Goal: Navigation & Orientation: Find specific page/section

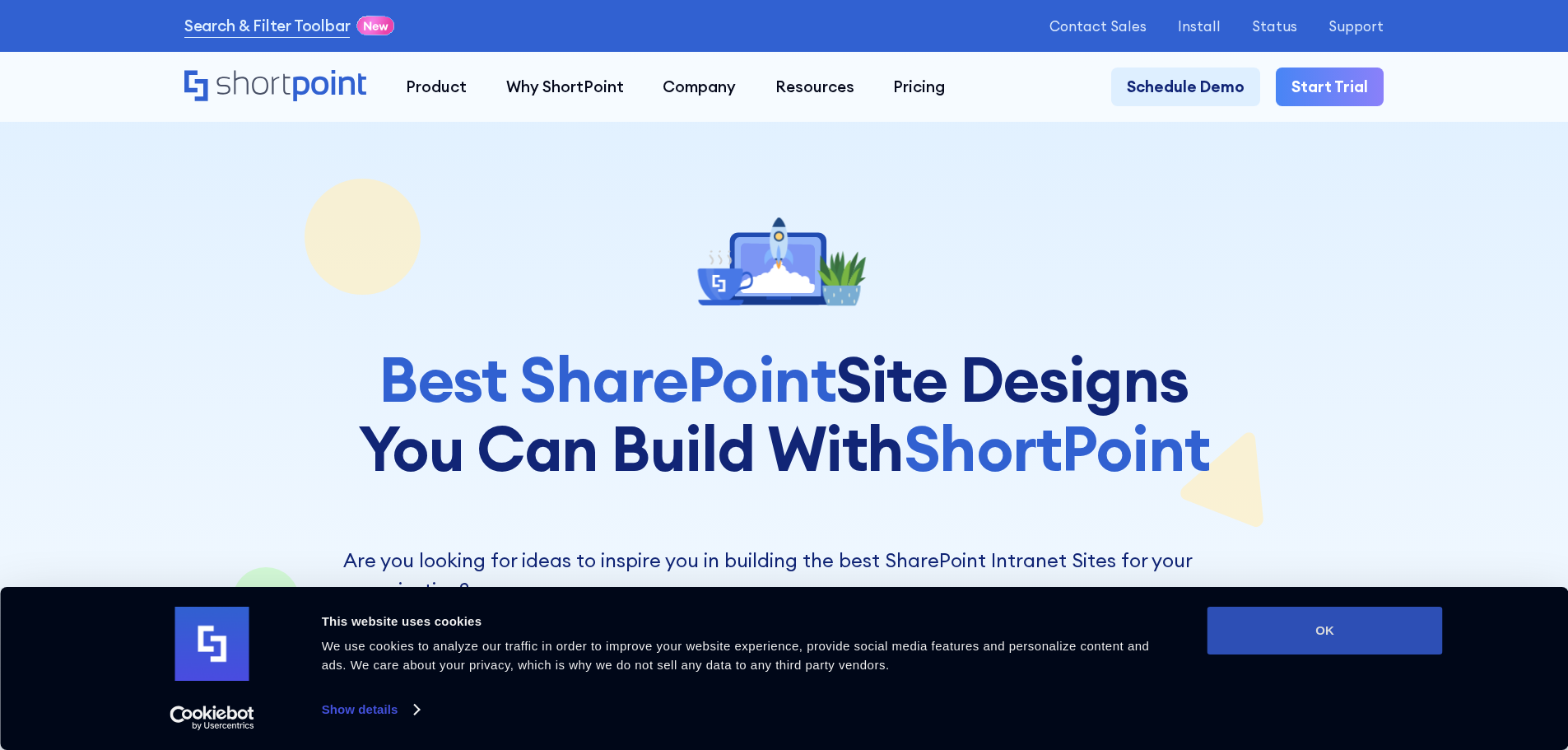
drag, startPoint x: 1302, startPoint y: 629, endPoint x: 1316, endPoint y: 641, distance: 18.4
click at [1300, 628] on button "OK" at bounding box center [1325, 630] width 235 height 47
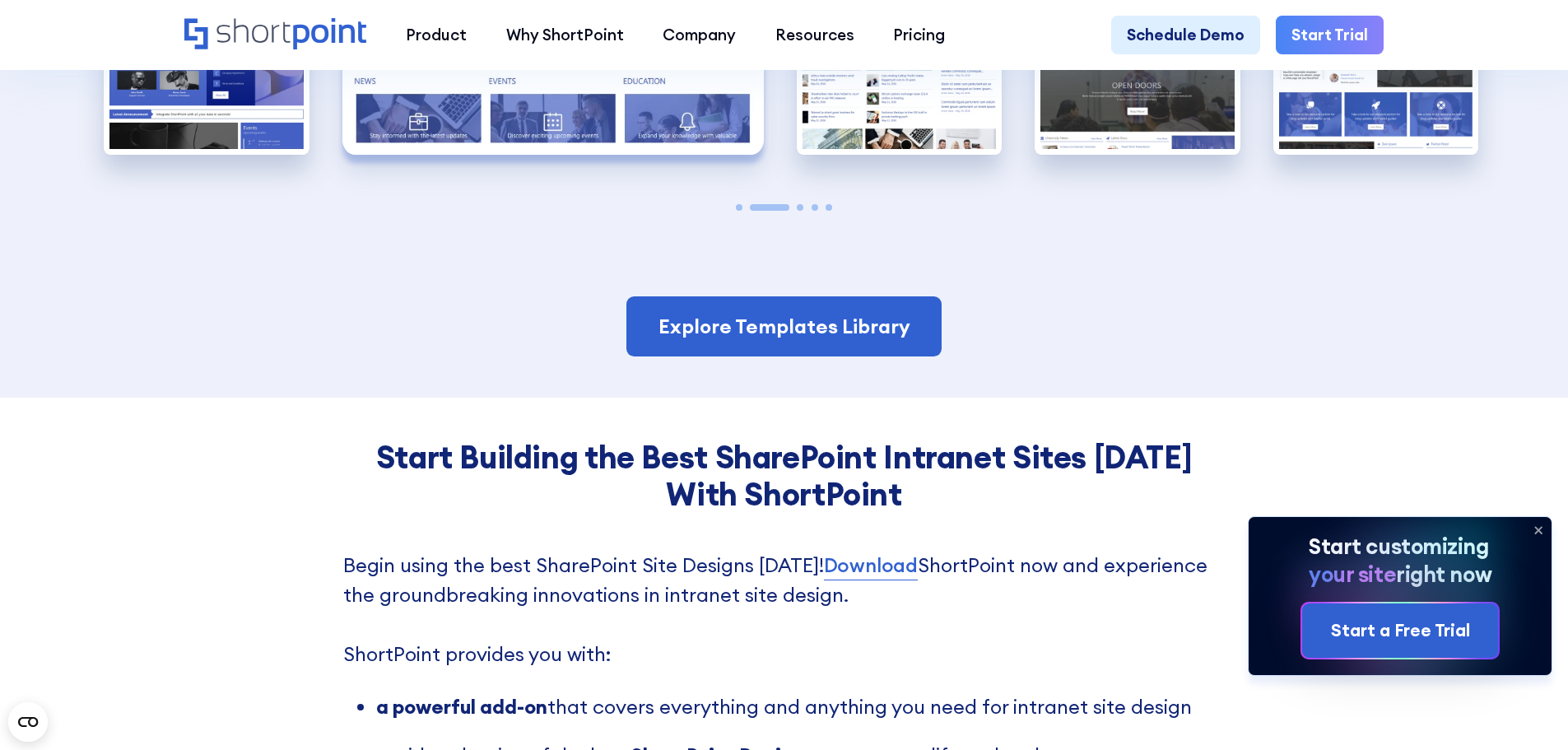
scroll to position [4364, 0]
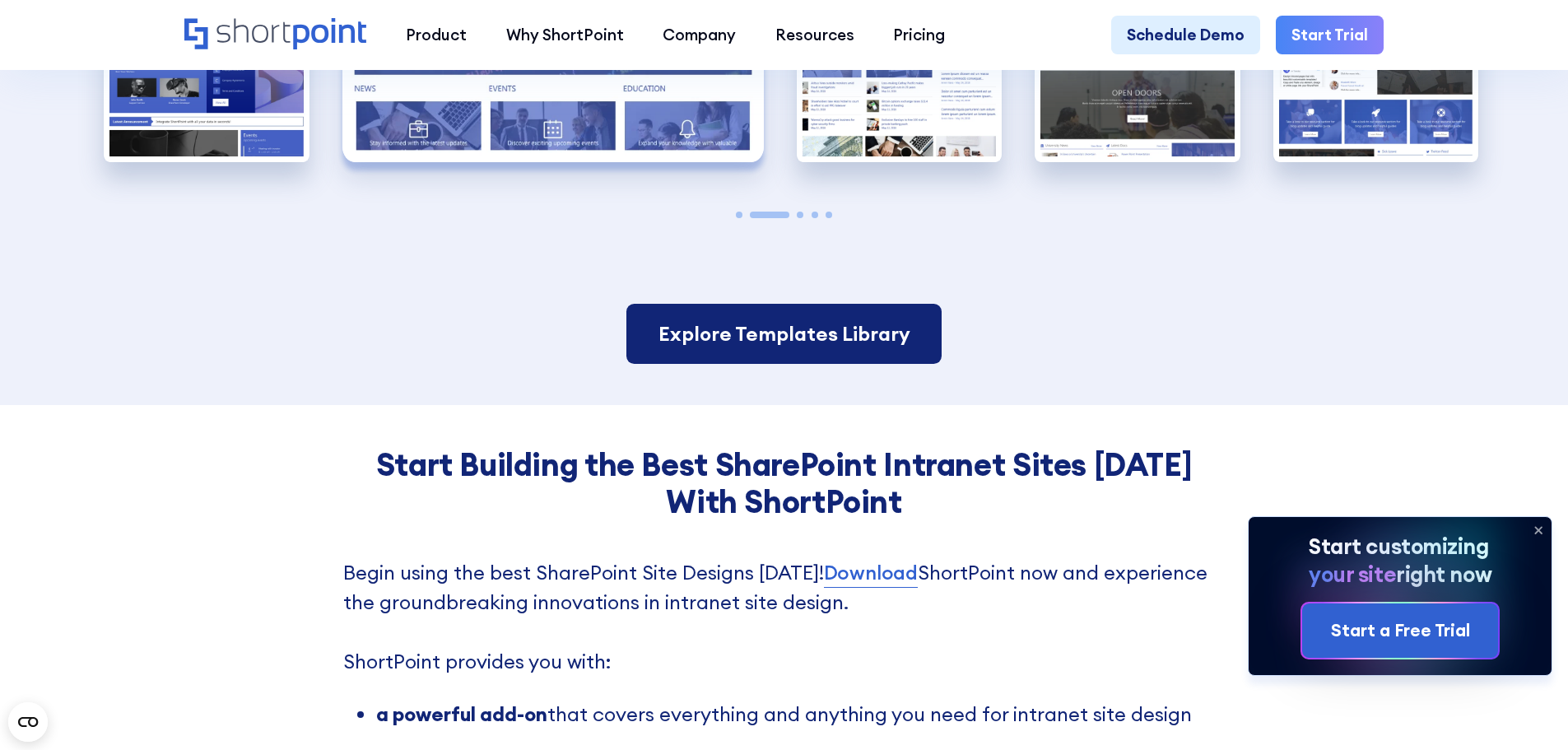
click at [845, 331] on link "Explore Templates Library" at bounding box center [784, 334] width 315 height 61
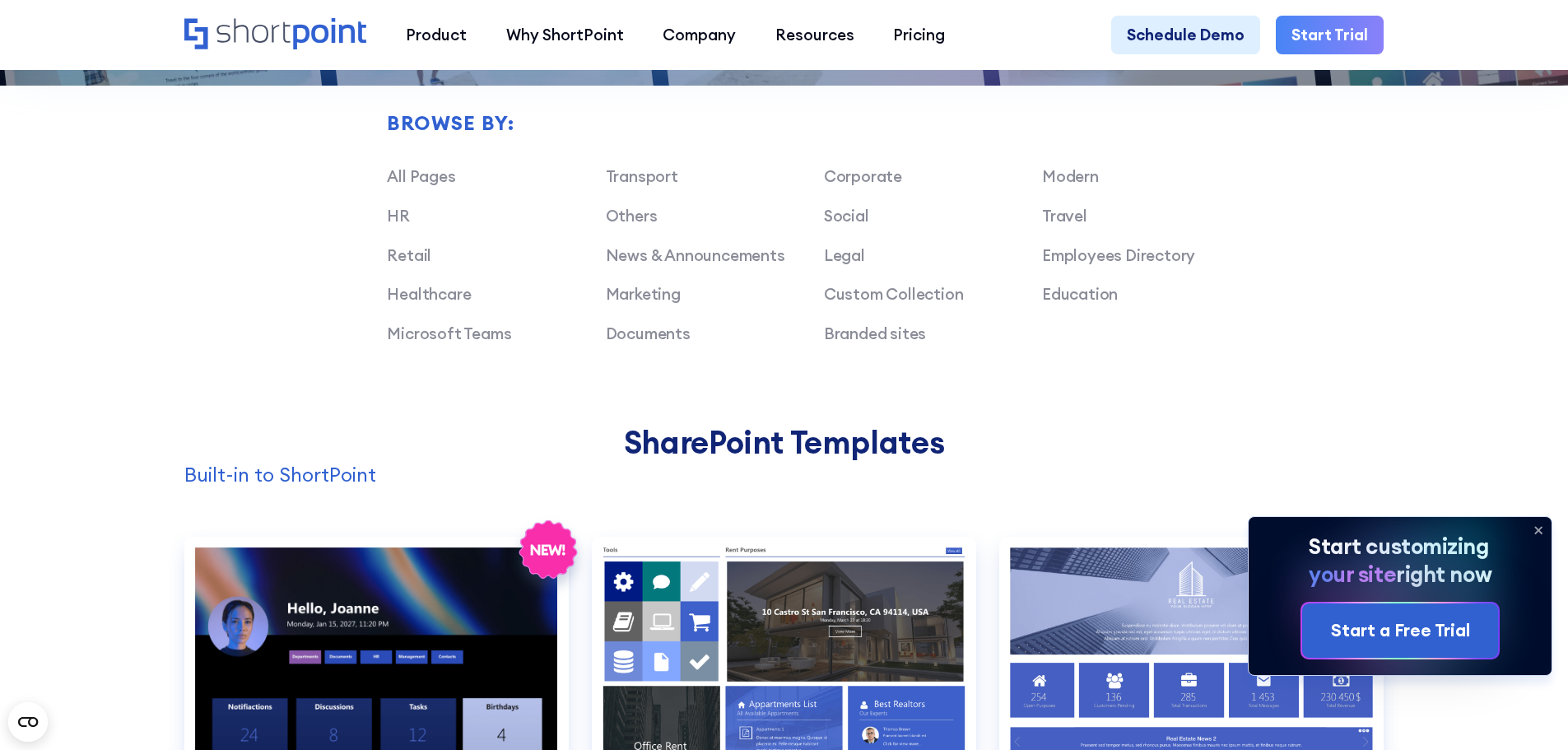
scroll to position [1317, 0]
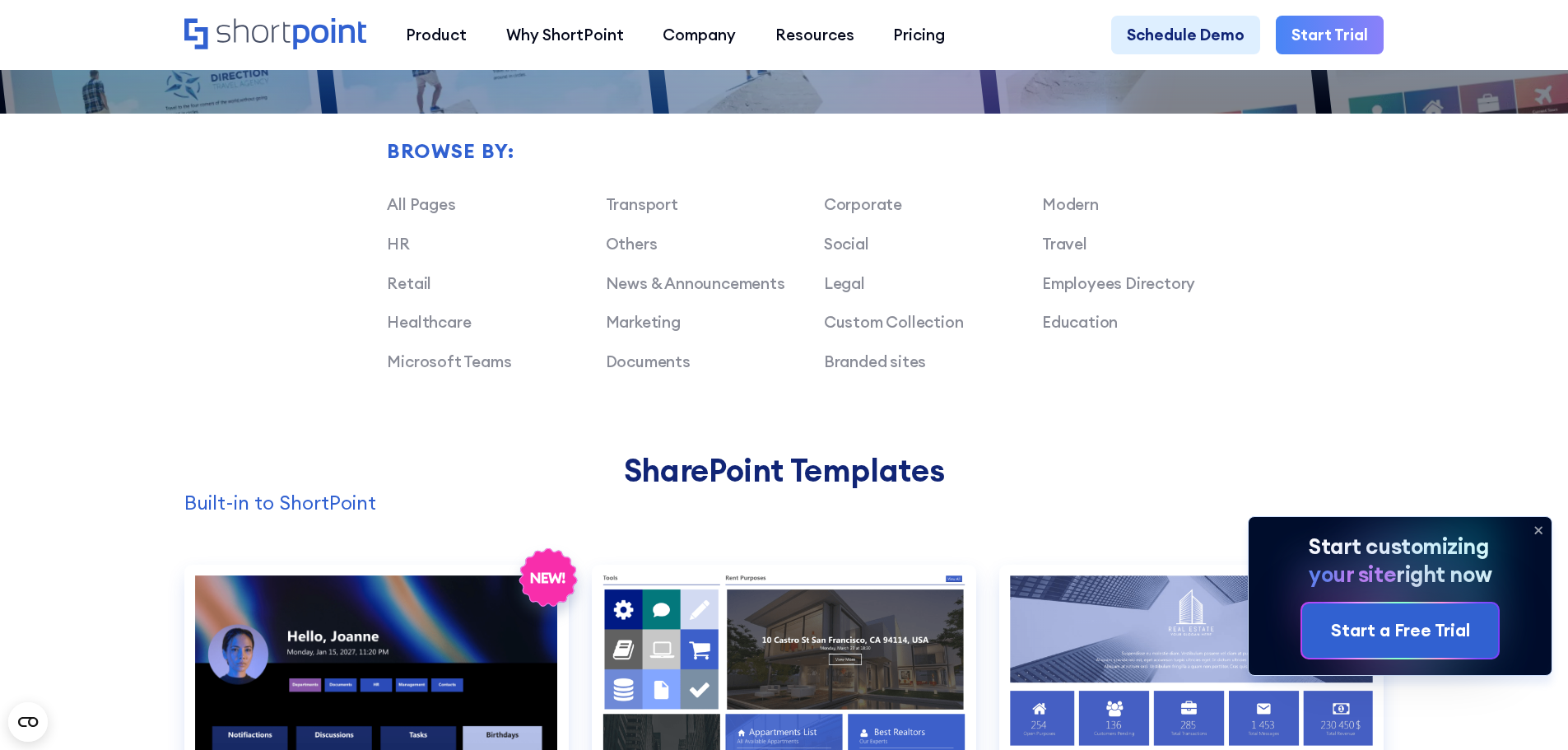
click at [1539, 524] on icon at bounding box center [1539, 530] width 27 height 27
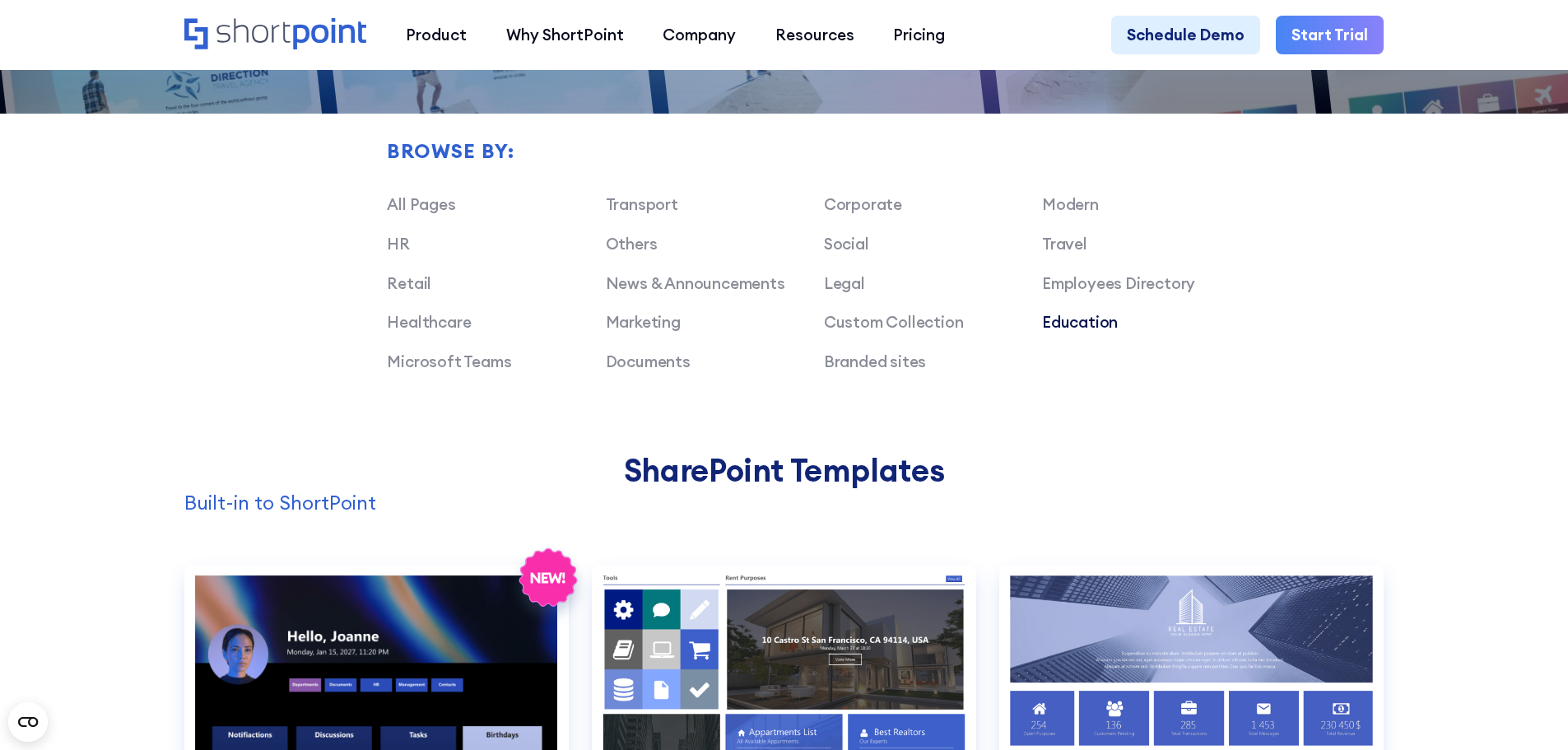
click at [1094, 332] on link "Education" at bounding box center [1080, 322] width 76 height 20
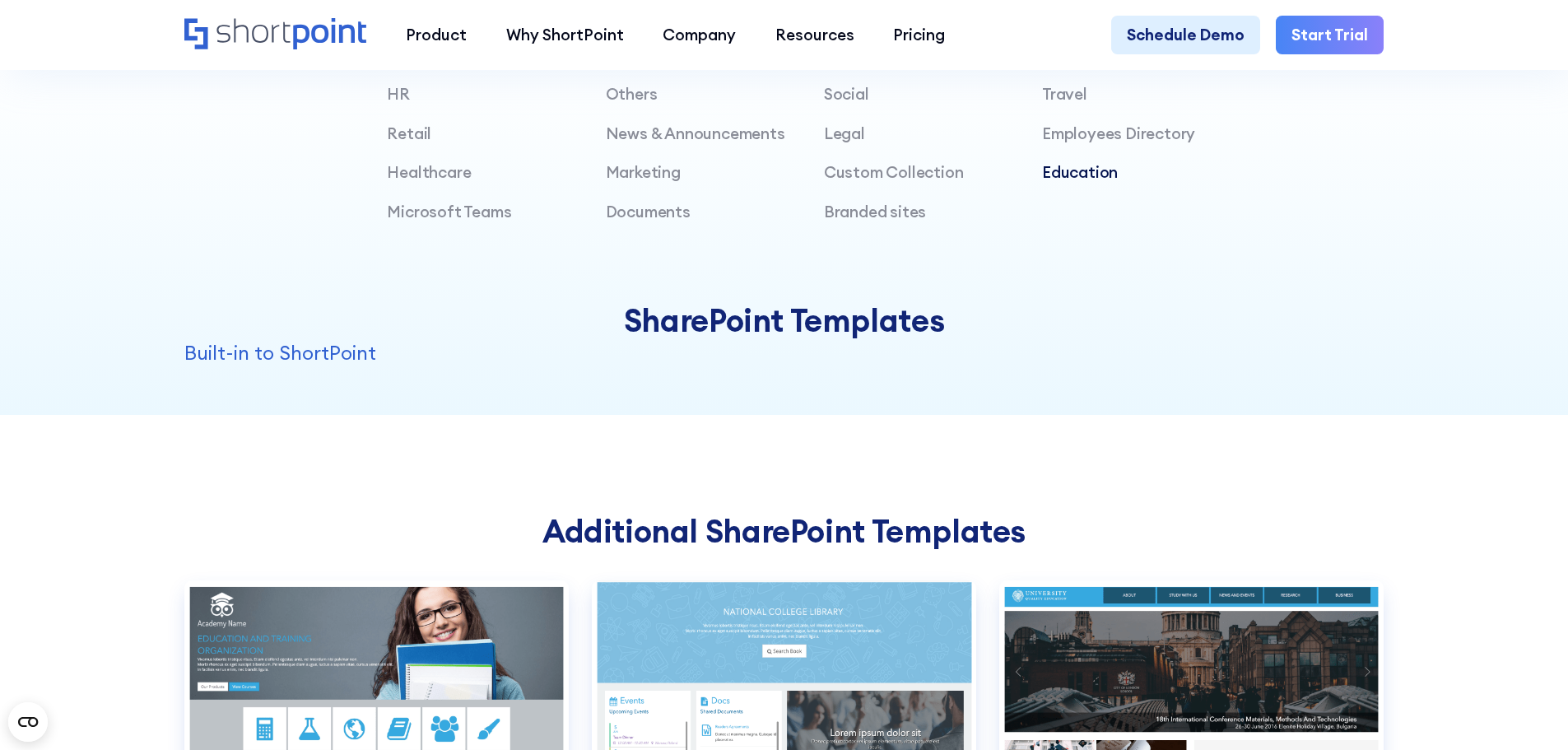
scroll to position [1262, 0]
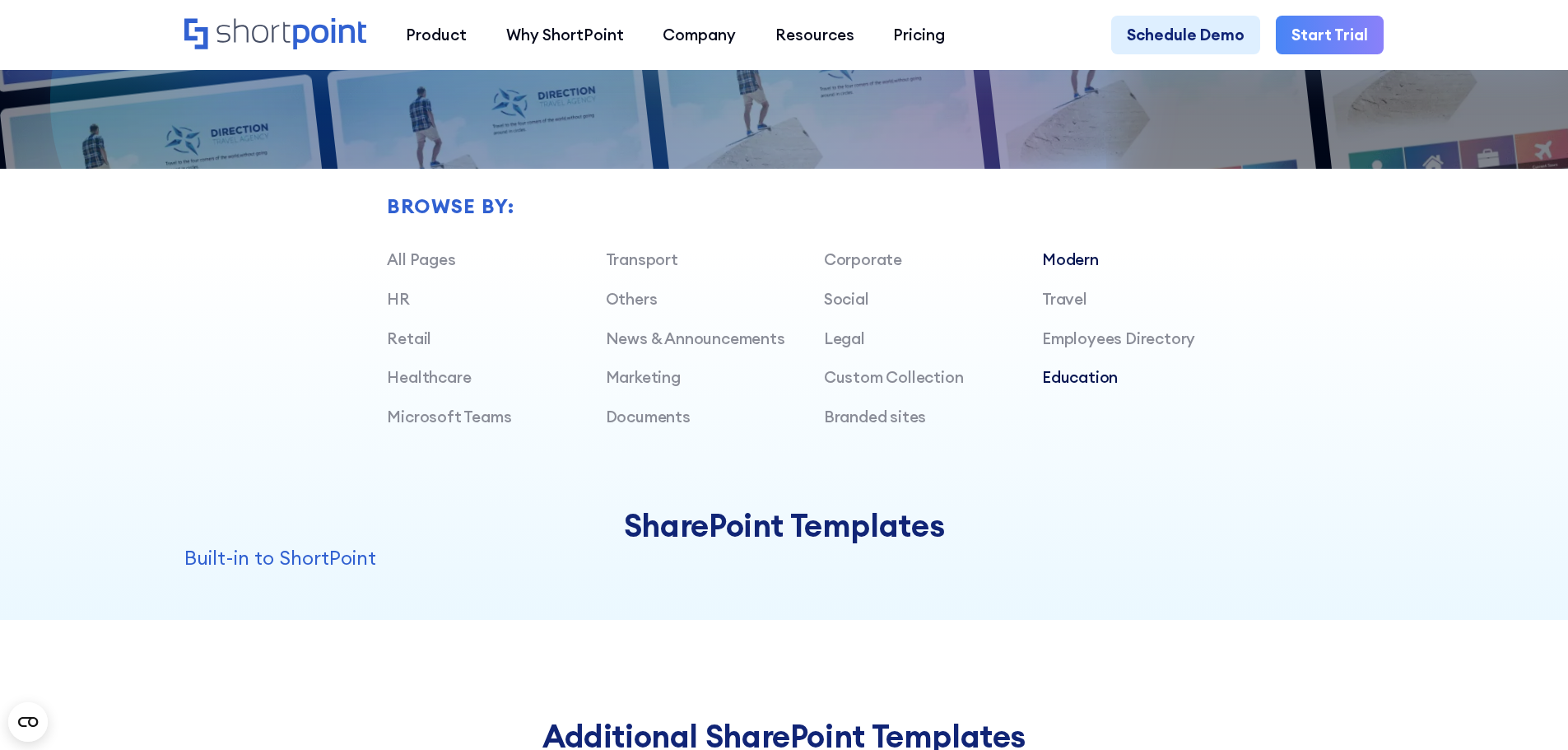
click at [1078, 269] on link "Modern" at bounding box center [1071, 259] width 57 height 20
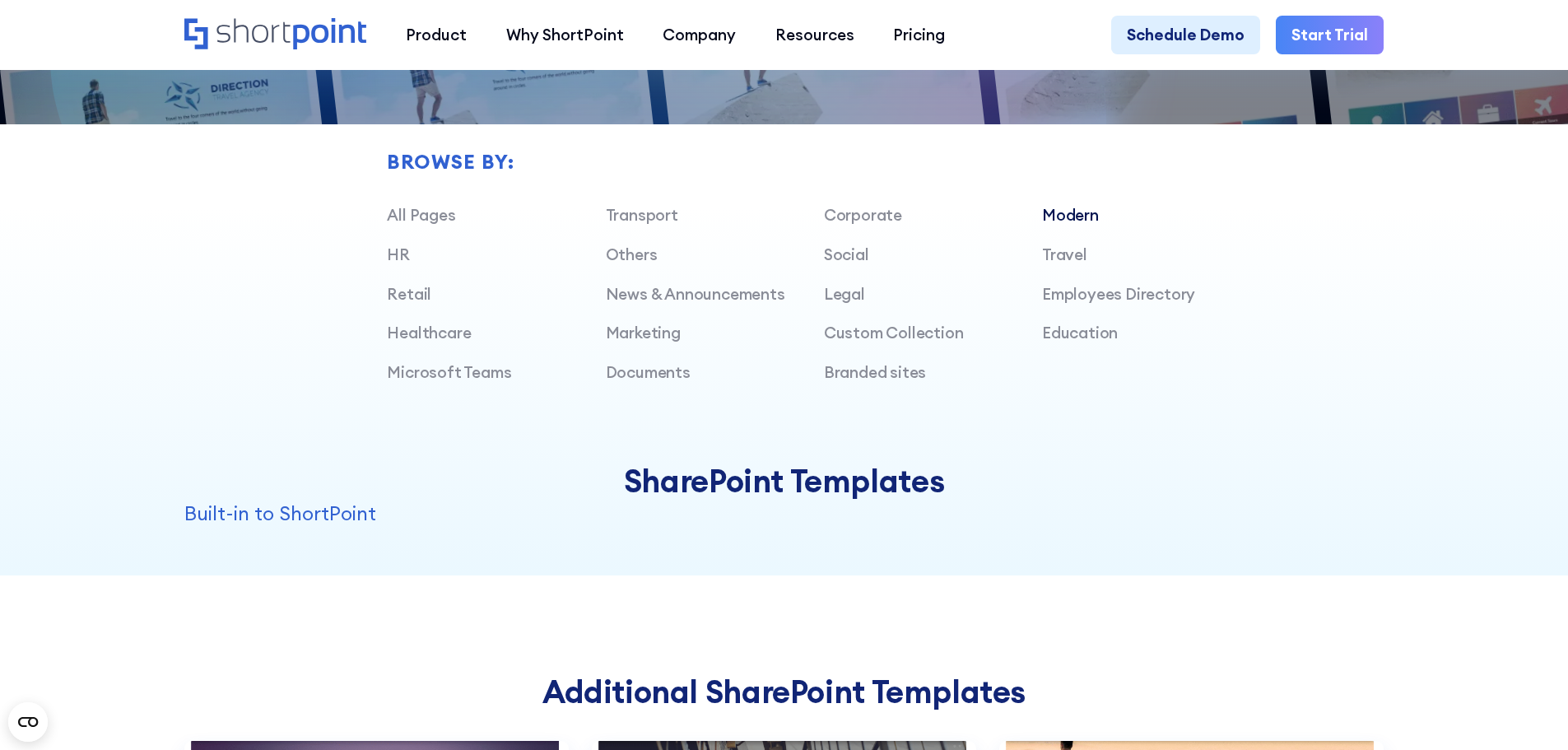
scroll to position [1277, 0]
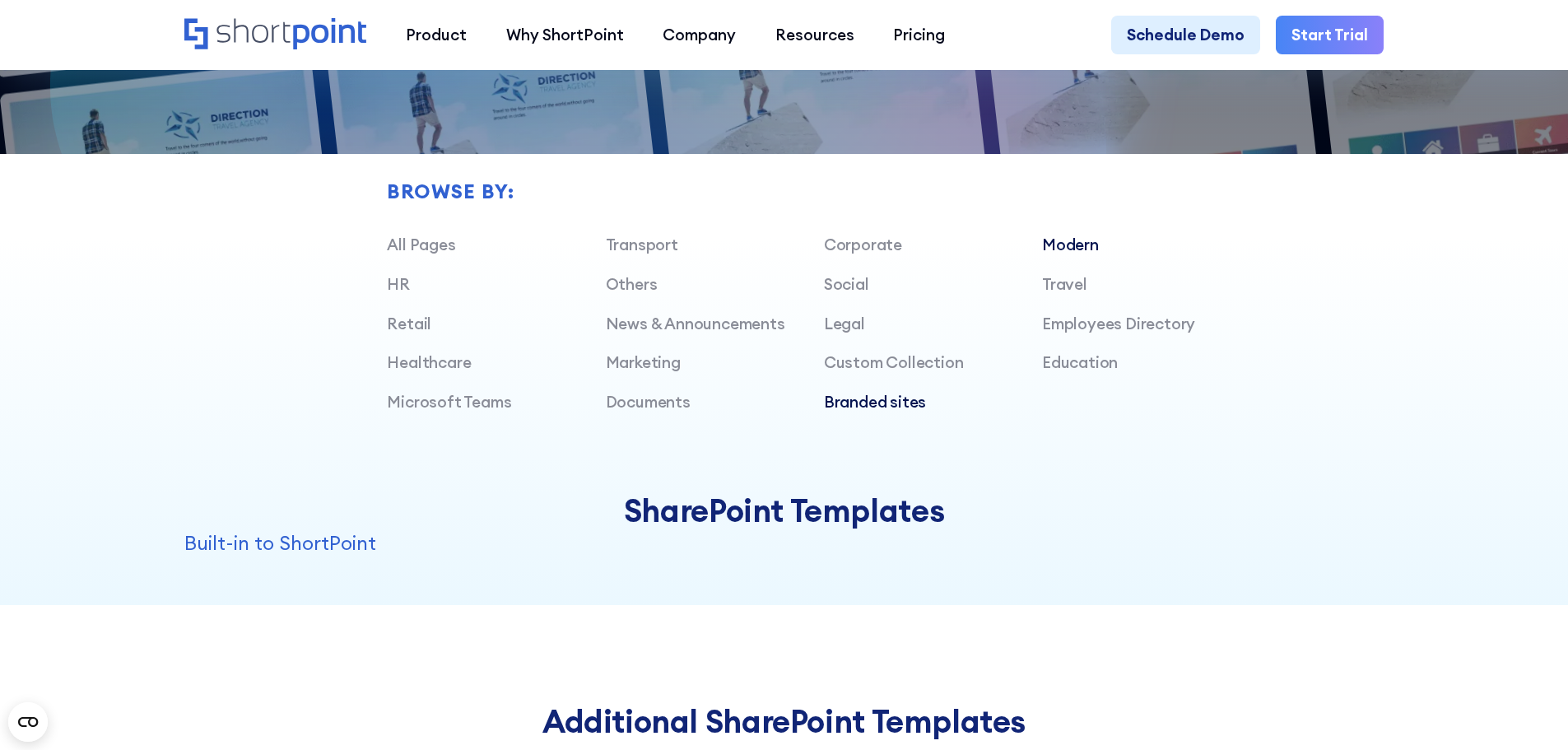
click at [885, 412] on link "Branded sites" at bounding box center [875, 402] width 103 height 20
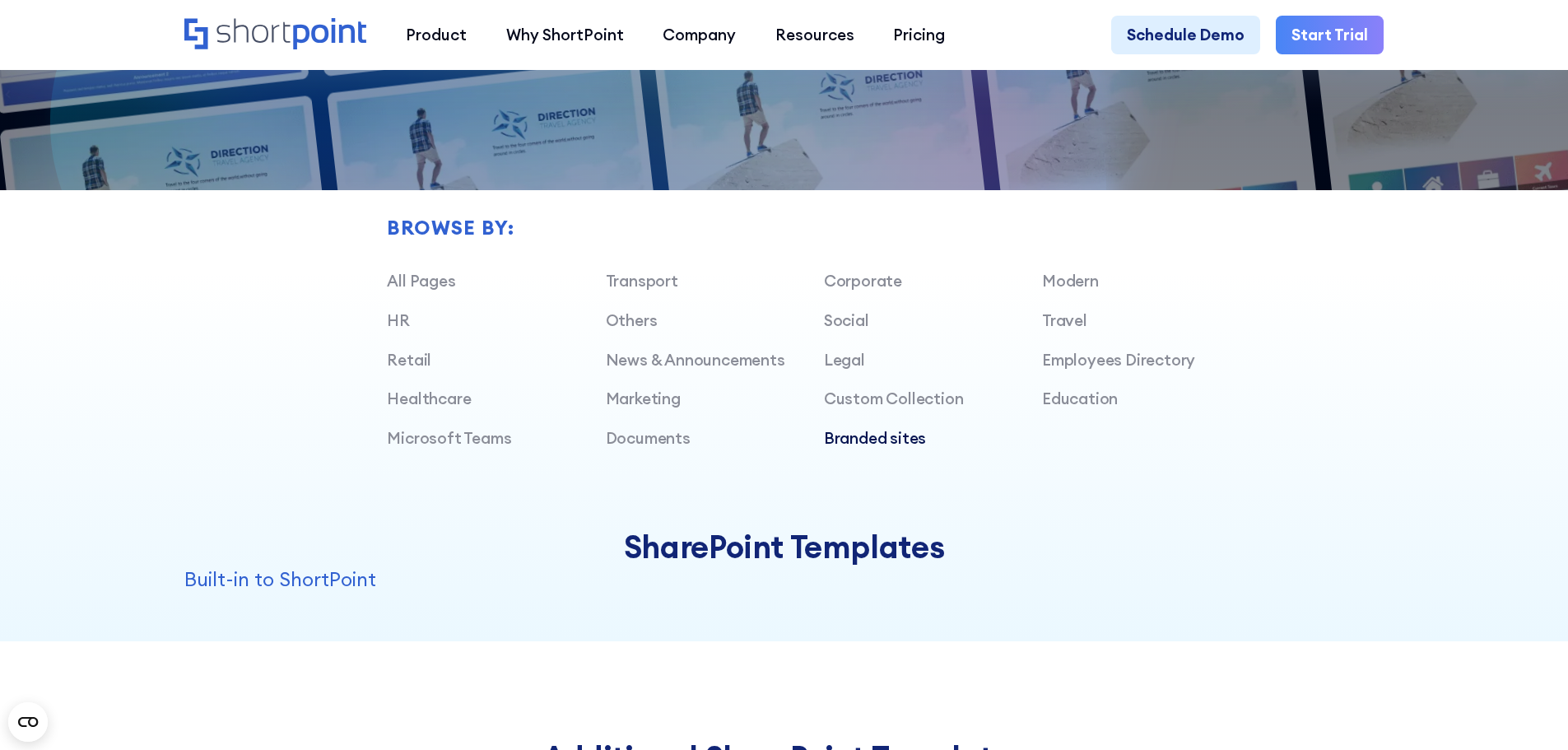
scroll to position [1234, 0]
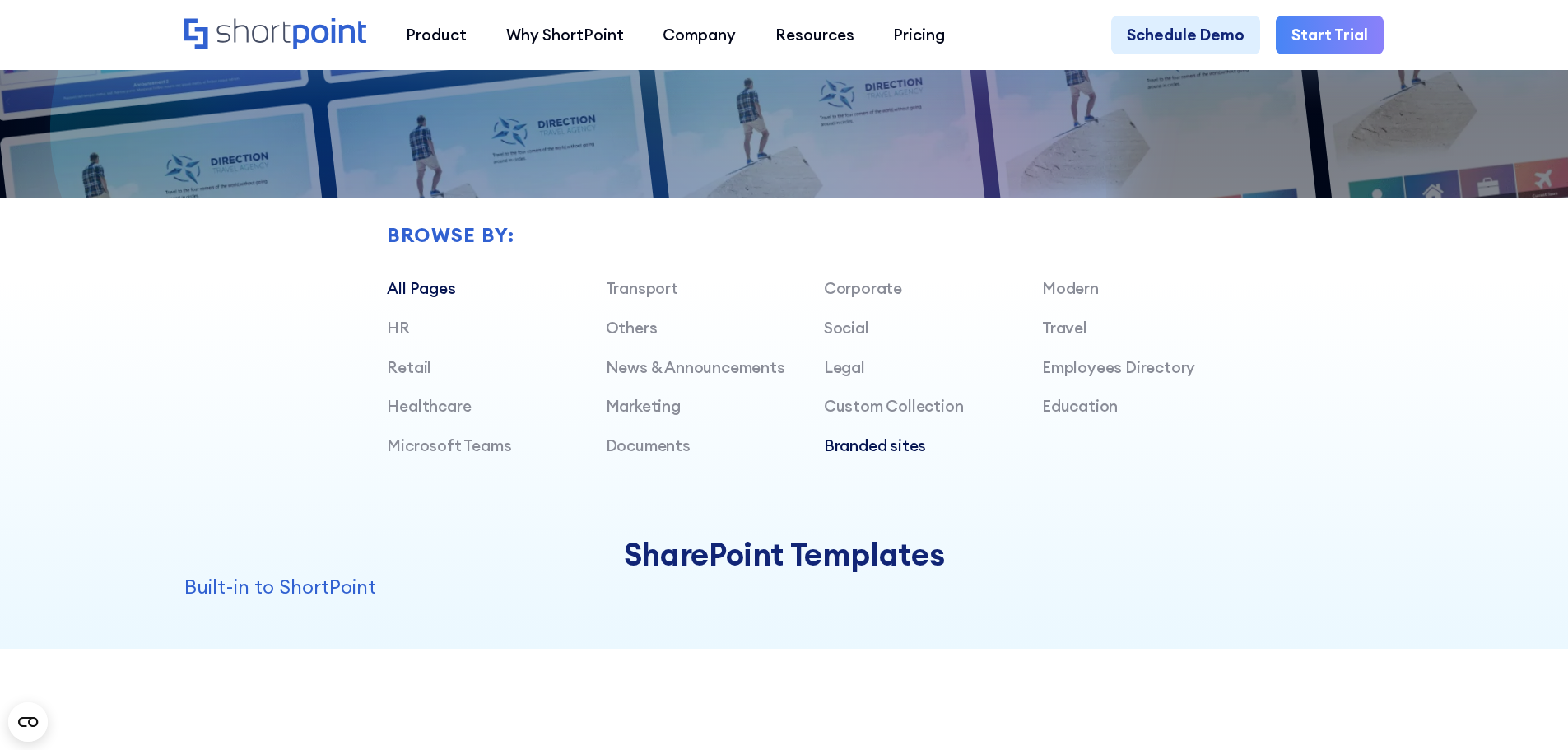
click at [427, 297] on link "All Pages" at bounding box center [421, 288] width 68 height 20
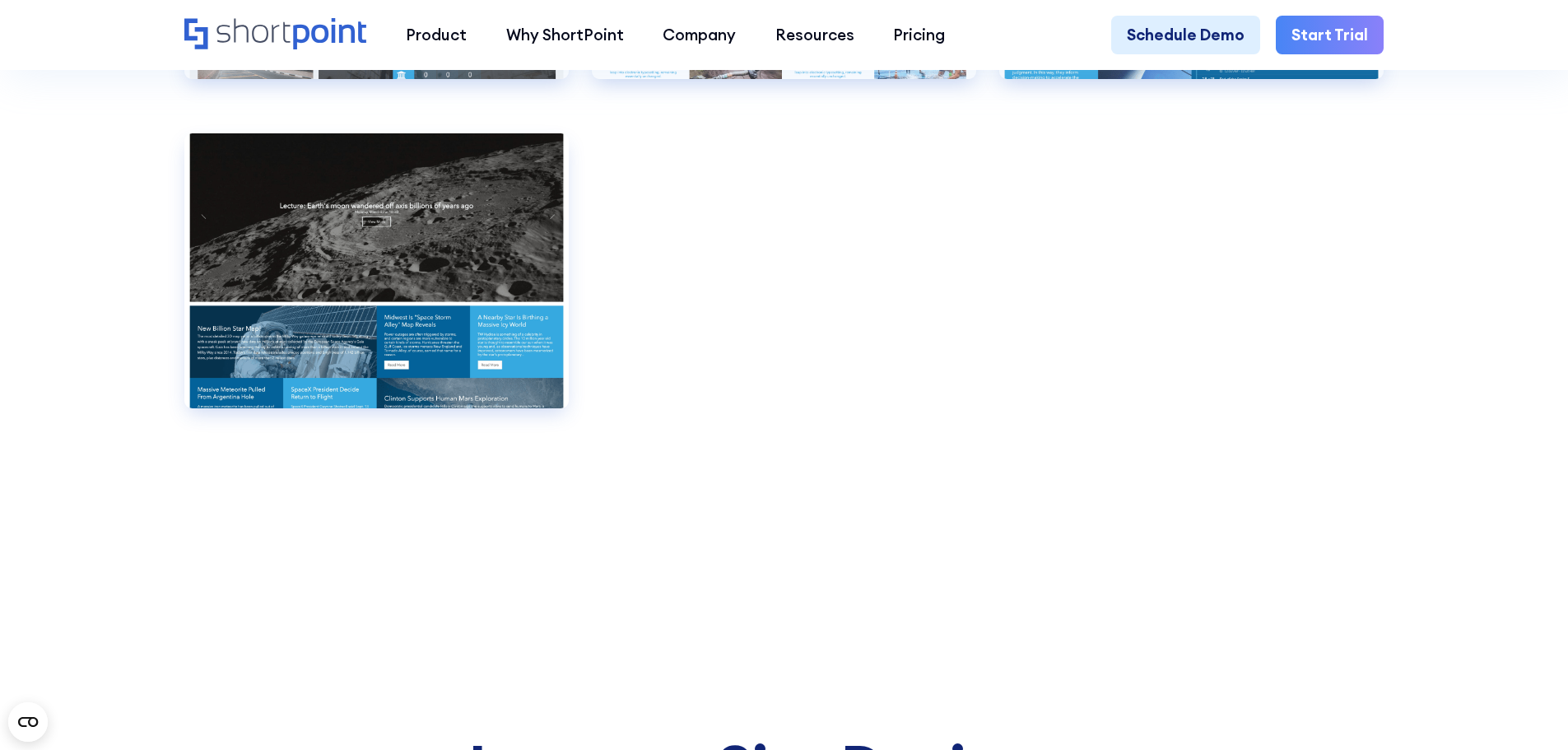
scroll to position [12760, 0]
